Goal: Browse casually: Explore the website without a specific task or goal

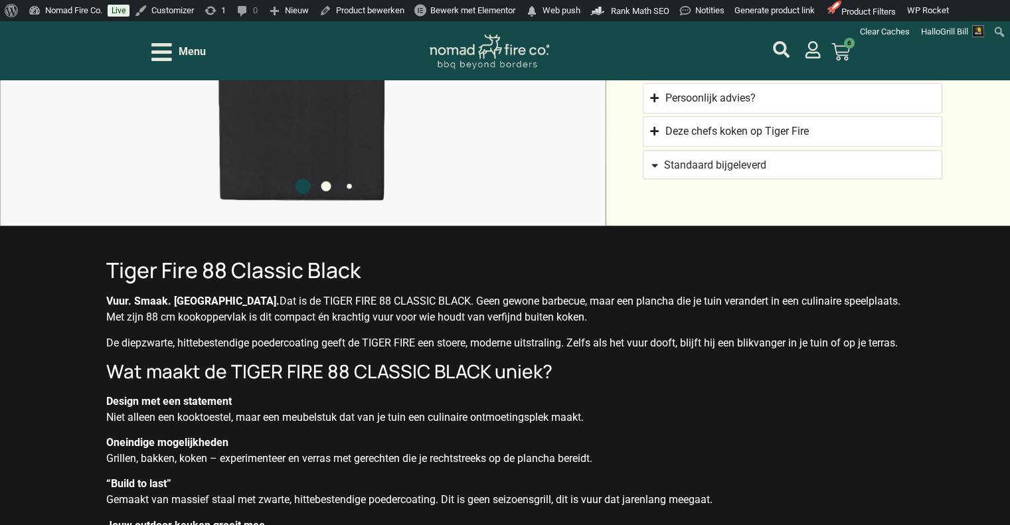
scroll to position [996, 0]
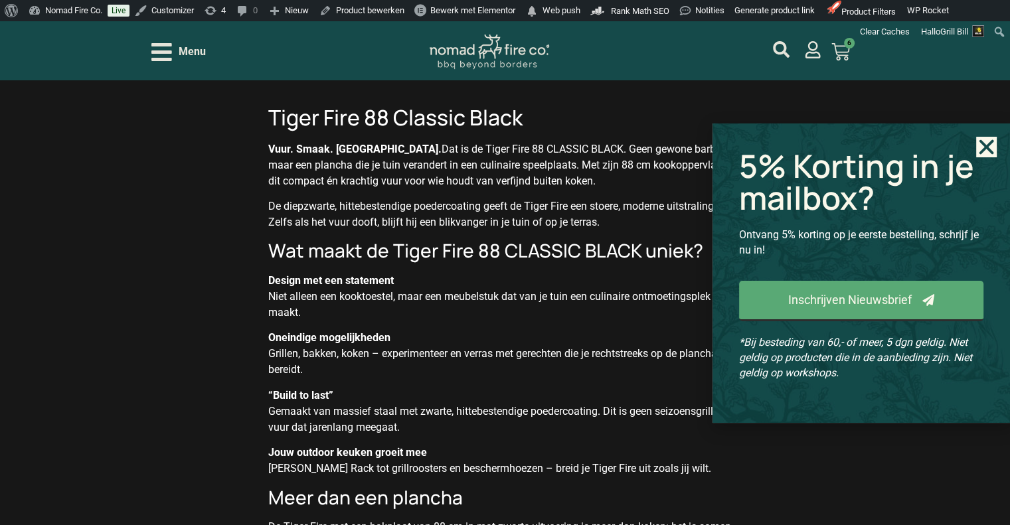
scroll to position [1594, 0]
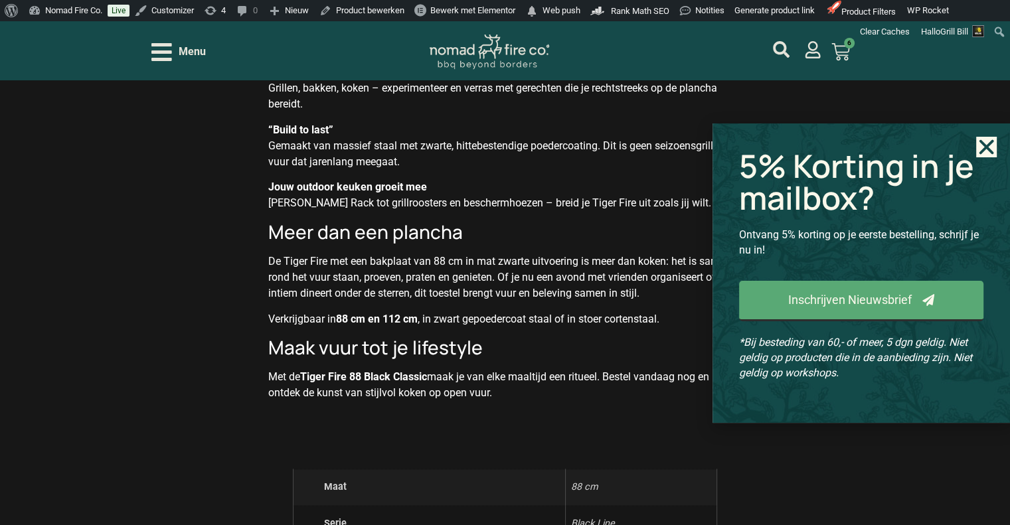
click at [984, 155] on icon "Close" at bounding box center [986, 147] width 21 height 21
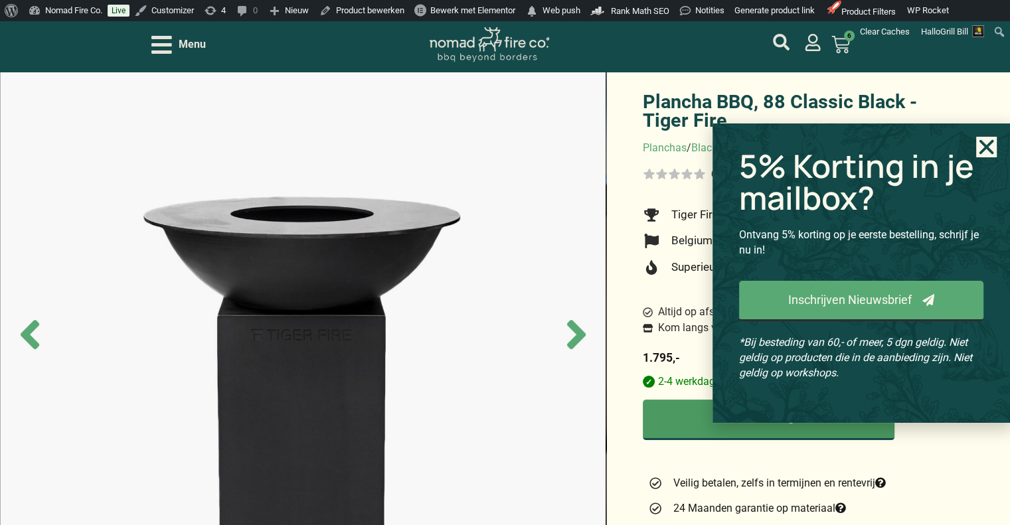
scroll to position [0, 0]
